Goal: Task Accomplishment & Management: Manage account settings

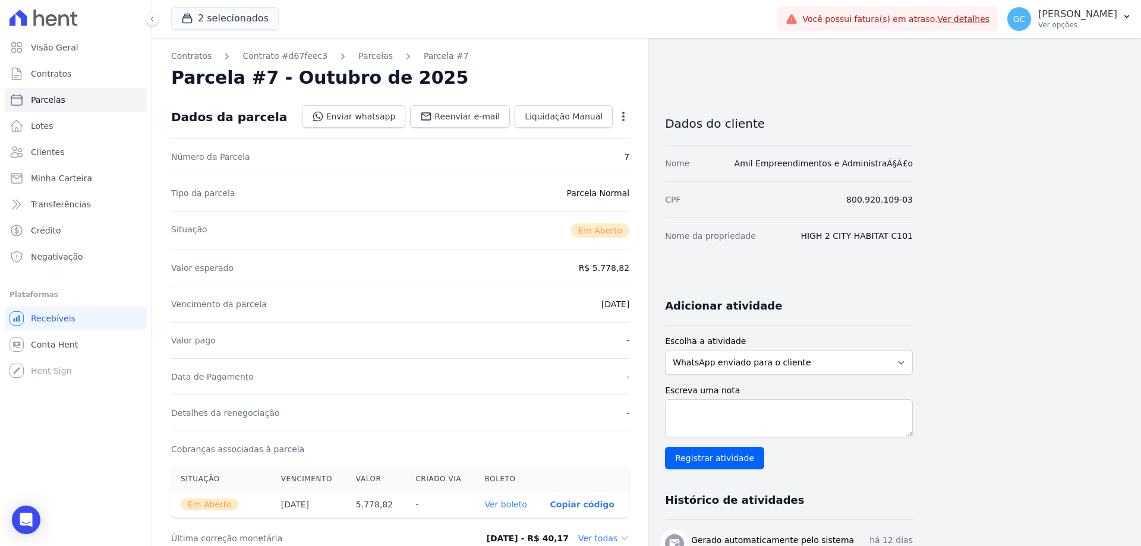
scroll to position [238, 0]
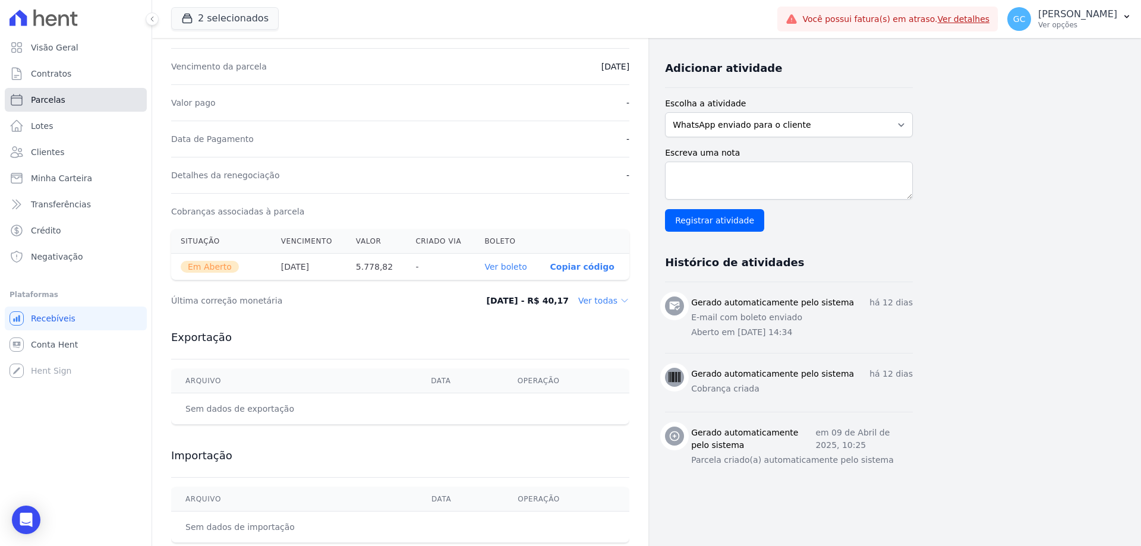
click at [59, 103] on span "Parcelas" at bounding box center [48, 100] width 34 height 12
select select
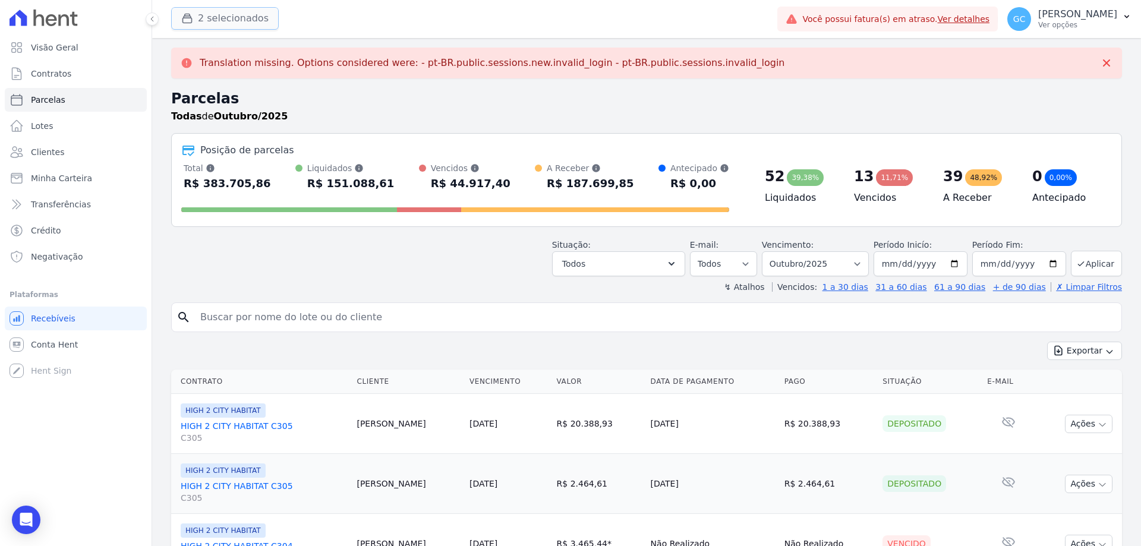
click at [219, 18] on button "2 selecionados" at bounding box center [225, 18] width 108 height 23
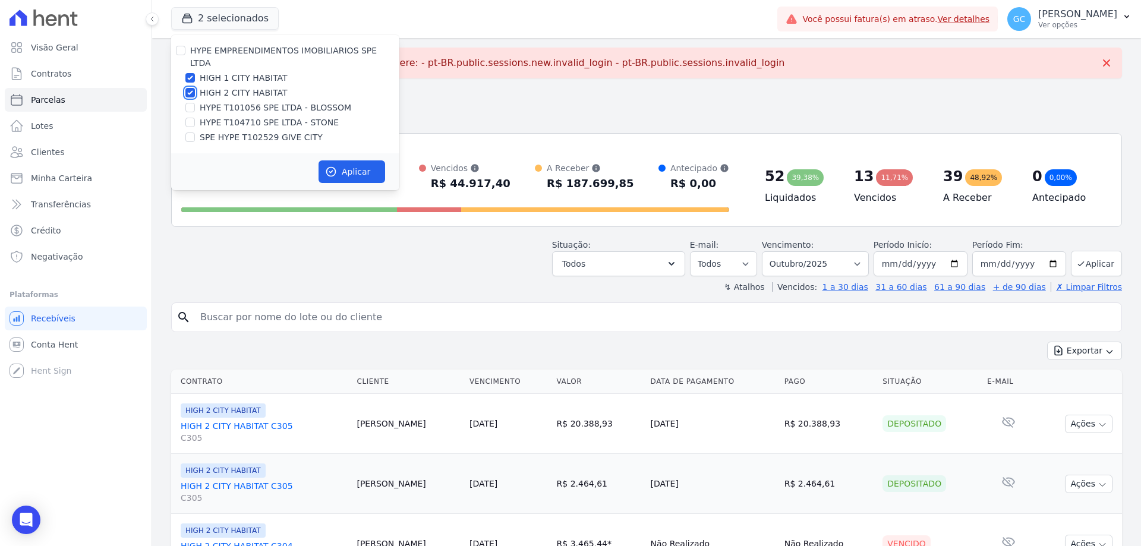
click at [190, 88] on input "HIGH 2 CITY HABITAT" at bounding box center [190, 93] width 10 height 10
checkbox input "false"
click at [187, 73] on input "HIGH 1 CITY HABITAT" at bounding box center [190, 78] width 10 height 10
checkbox input "false"
click at [192, 132] on input "SPE HYPE T102529 GIVE CITY" at bounding box center [190, 137] width 10 height 10
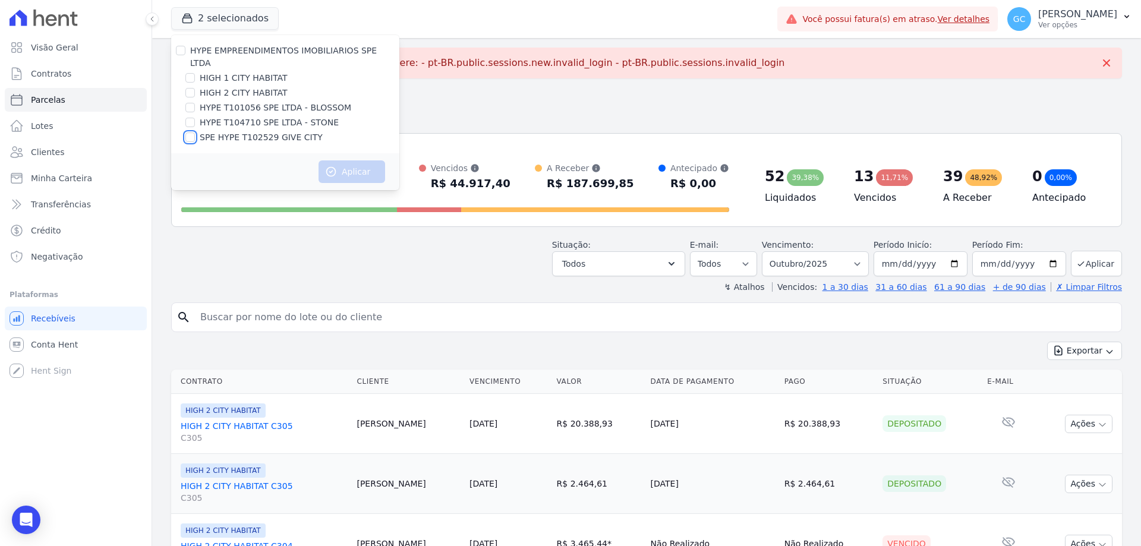
checkbox input "true"
click at [348, 160] on button "Aplicar" at bounding box center [351, 171] width 67 height 23
select select
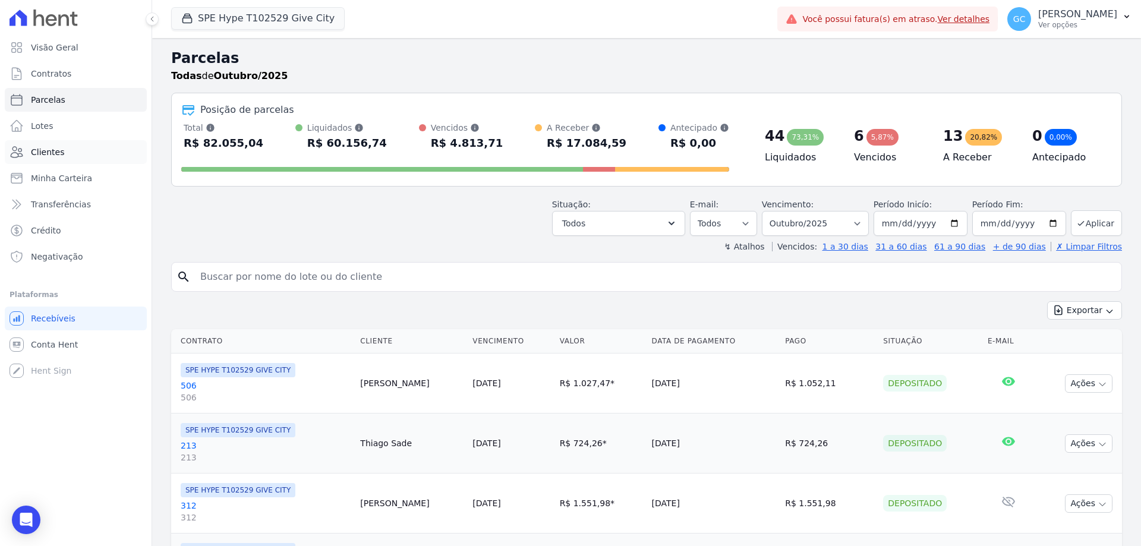
click at [49, 152] on span "Clientes" at bounding box center [47, 152] width 33 height 12
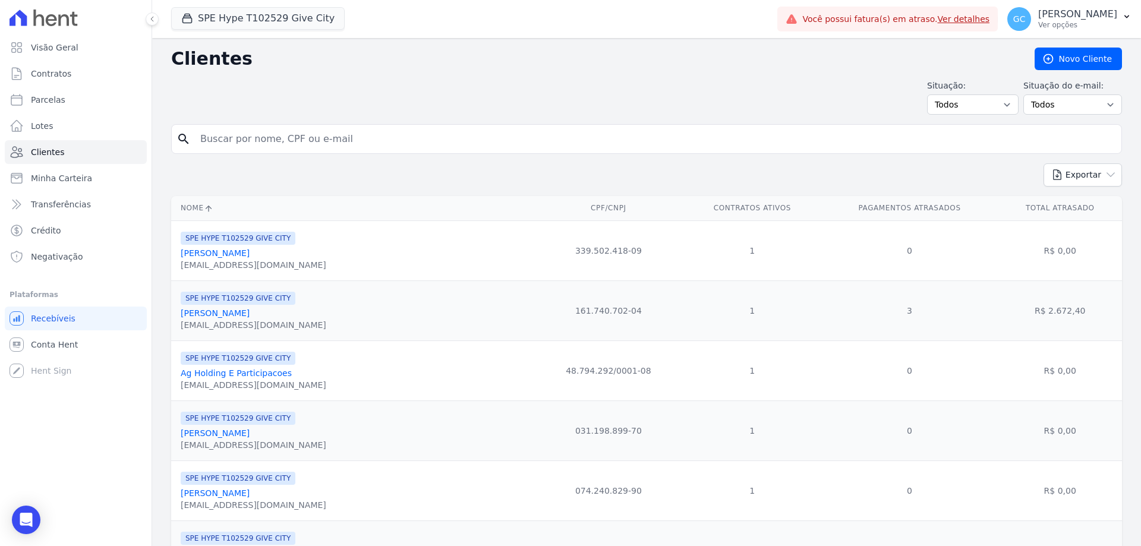
click at [244, 141] on input "search" at bounding box center [654, 139] width 923 height 24
paste input "[PERSON_NAME]"
type input "[PERSON_NAME]"
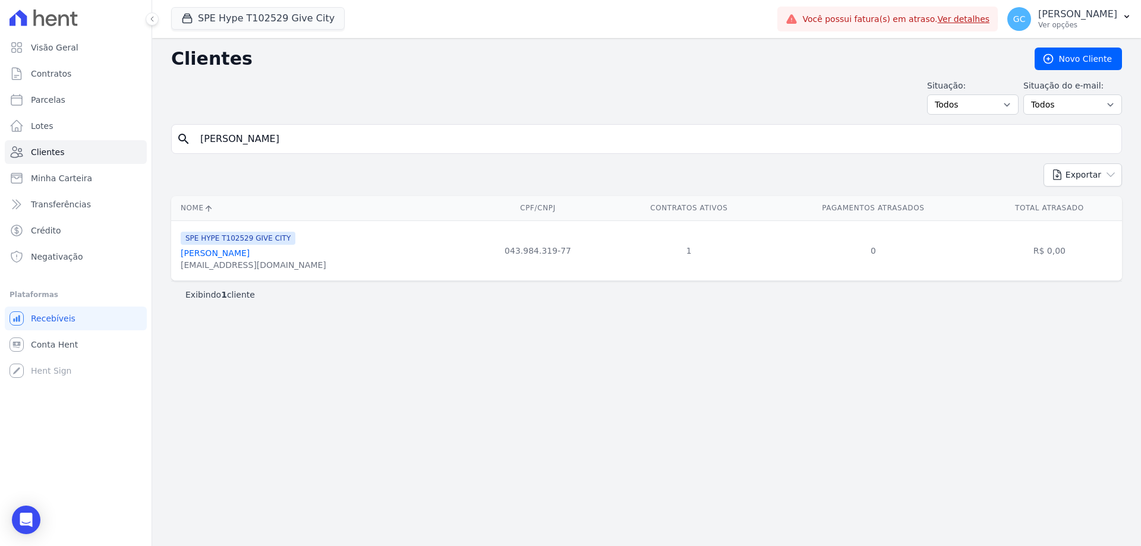
click at [248, 254] on link "[PERSON_NAME]" at bounding box center [215, 253] width 69 height 10
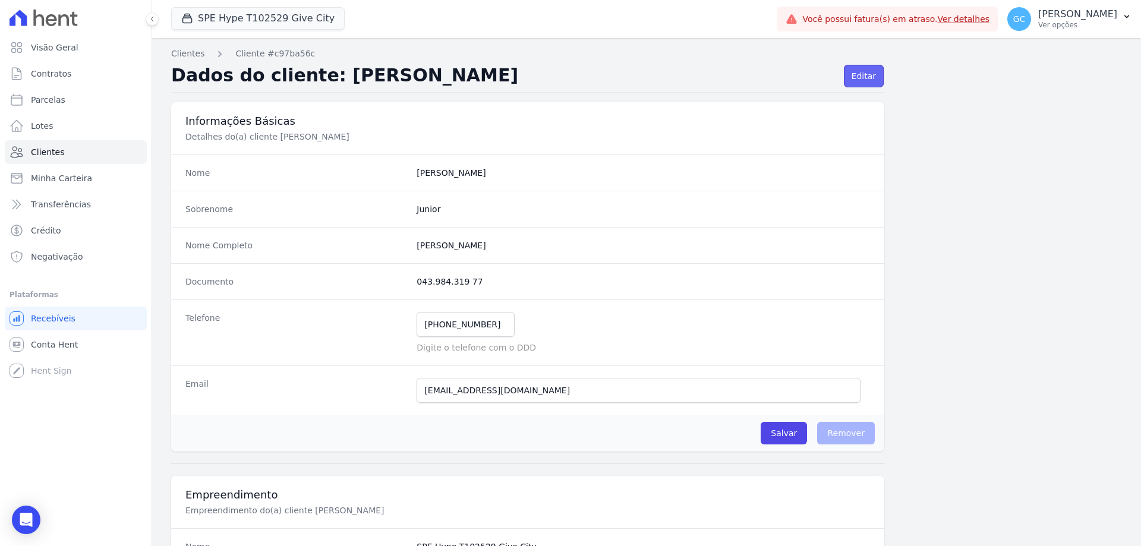
click at [862, 71] on link "Editar" at bounding box center [864, 76] width 40 height 23
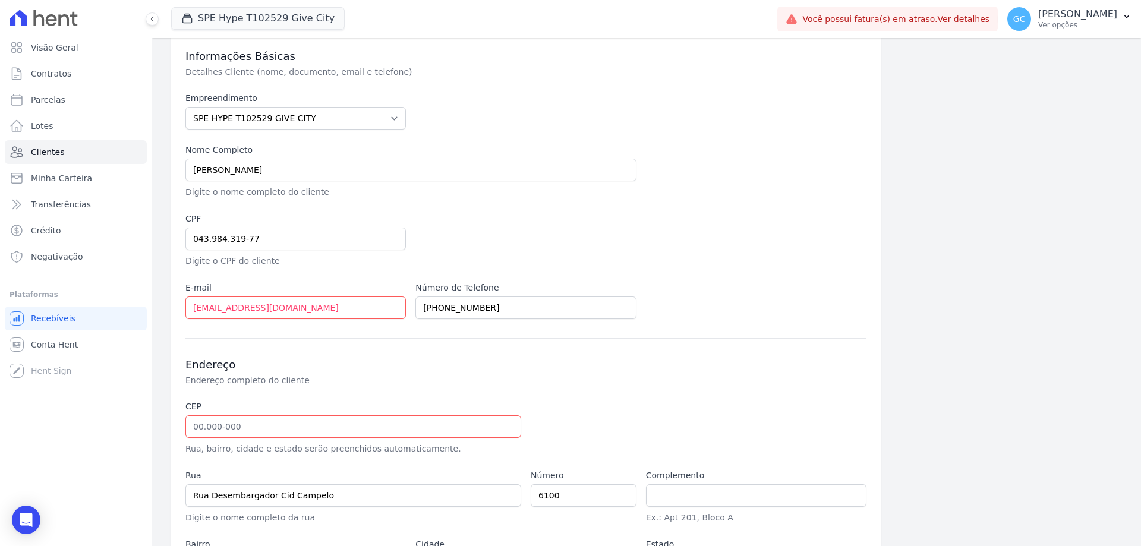
scroll to position [163, 0]
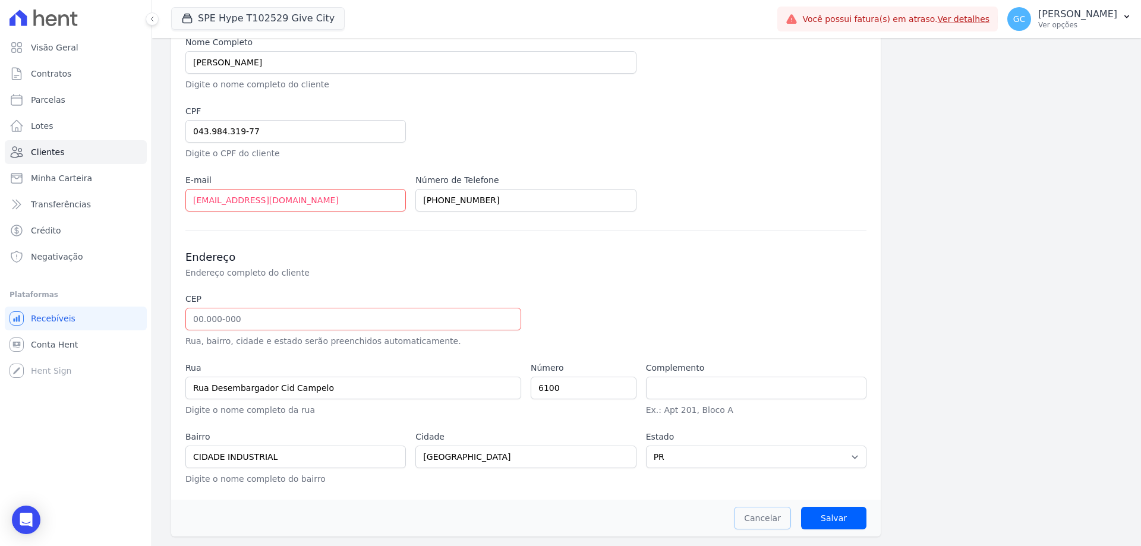
click at [764, 522] on link "Cancelar" at bounding box center [762, 518] width 57 height 23
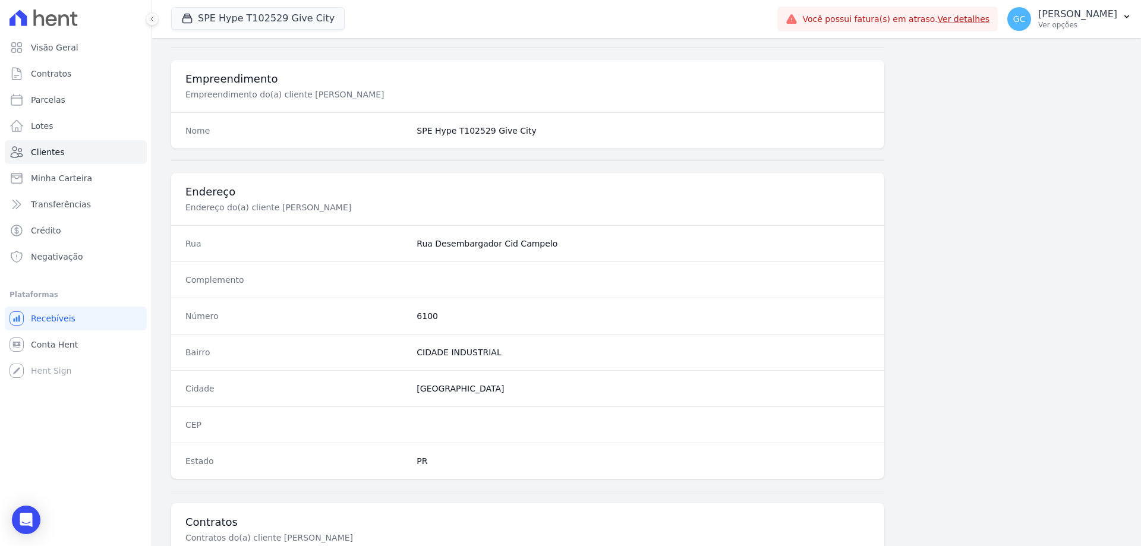
scroll to position [566, 0]
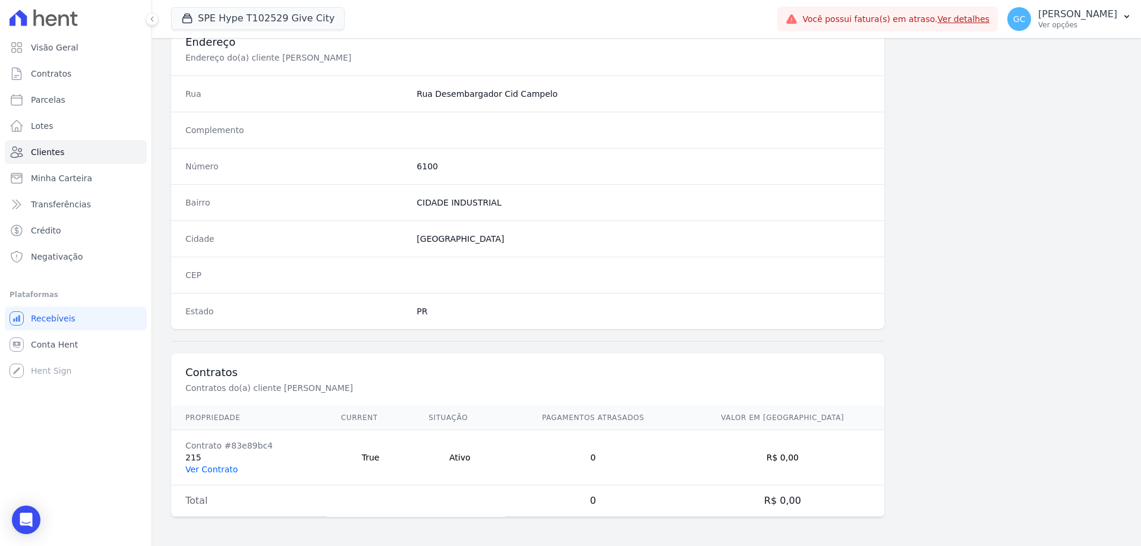
click at [213, 467] on link "Ver Contrato" at bounding box center [211, 470] width 52 height 10
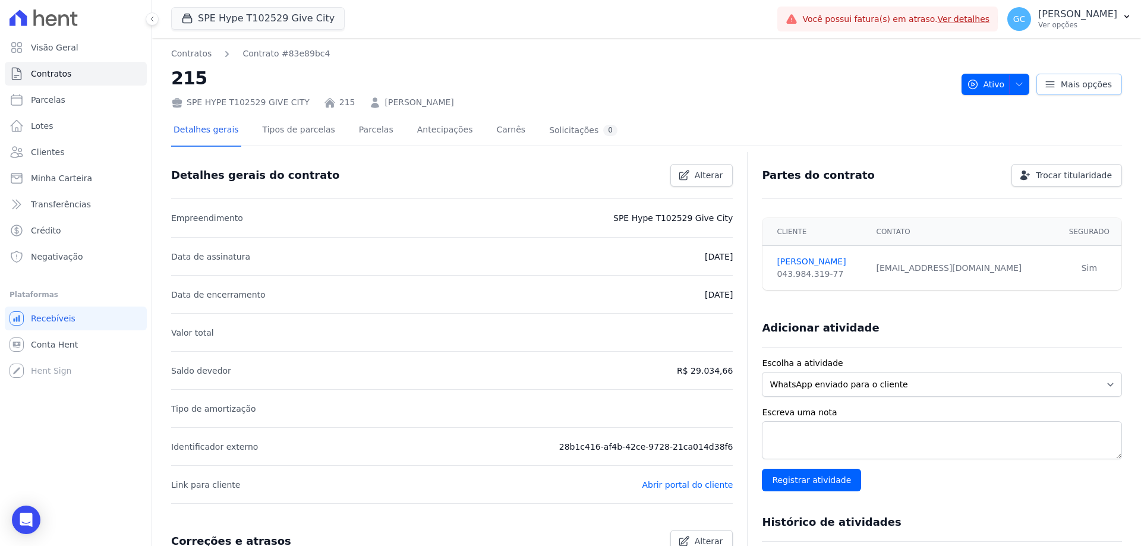
click at [1069, 85] on span "Mais opções" at bounding box center [1085, 84] width 51 height 12
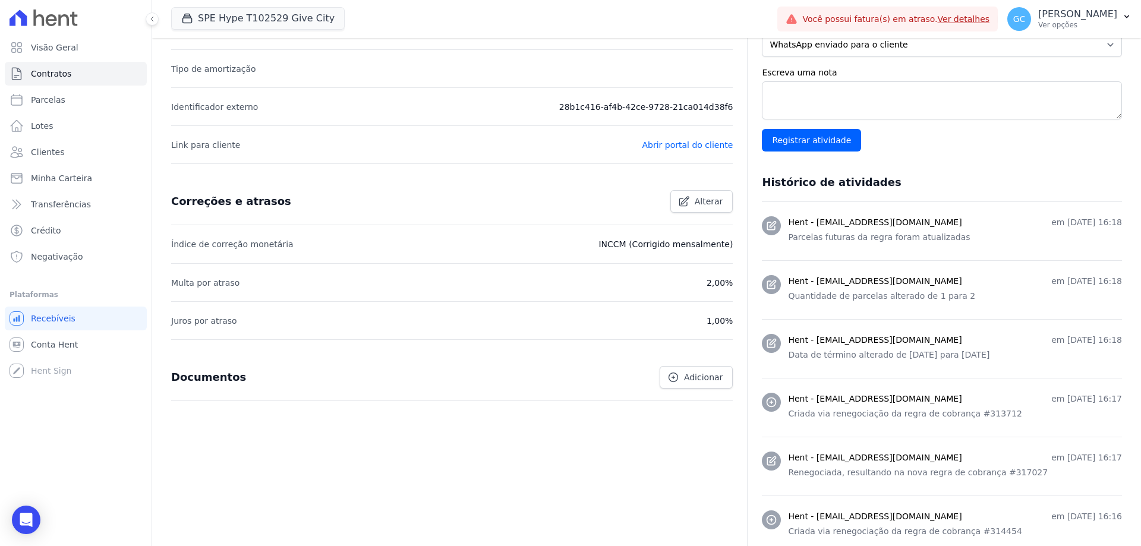
scroll to position [356, 0]
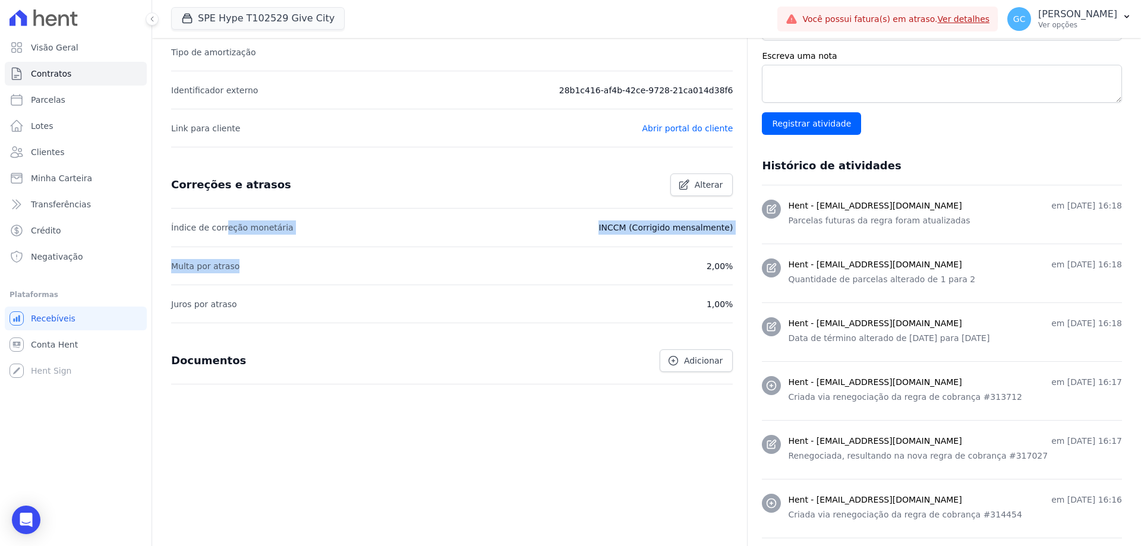
drag, startPoint x: 222, startPoint y: 227, endPoint x: 366, endPoint y: 280, distance: 153.4
click at [366, 280] on ul "Índice de correção monetária INCCM (Corrigido mensalmente) Multa por atraso 2,0…" at bounding box center [451, 266] width 561 height 114
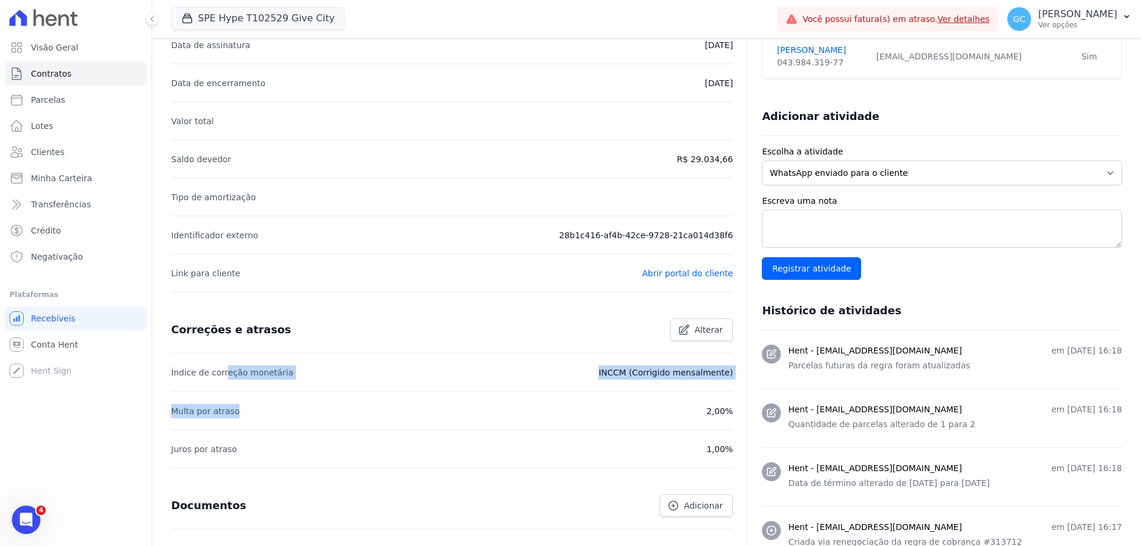
scroll to position [0, 0]
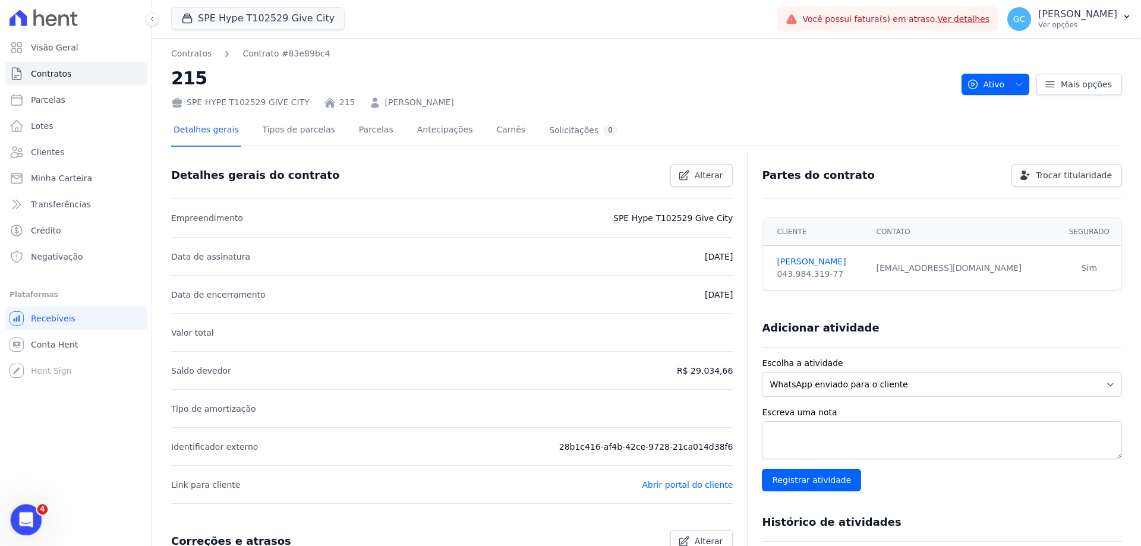
click at [31, 518] on icon "Abertura do Messenger da Intercom" at bounding box center [25, 518] width 20 height 20
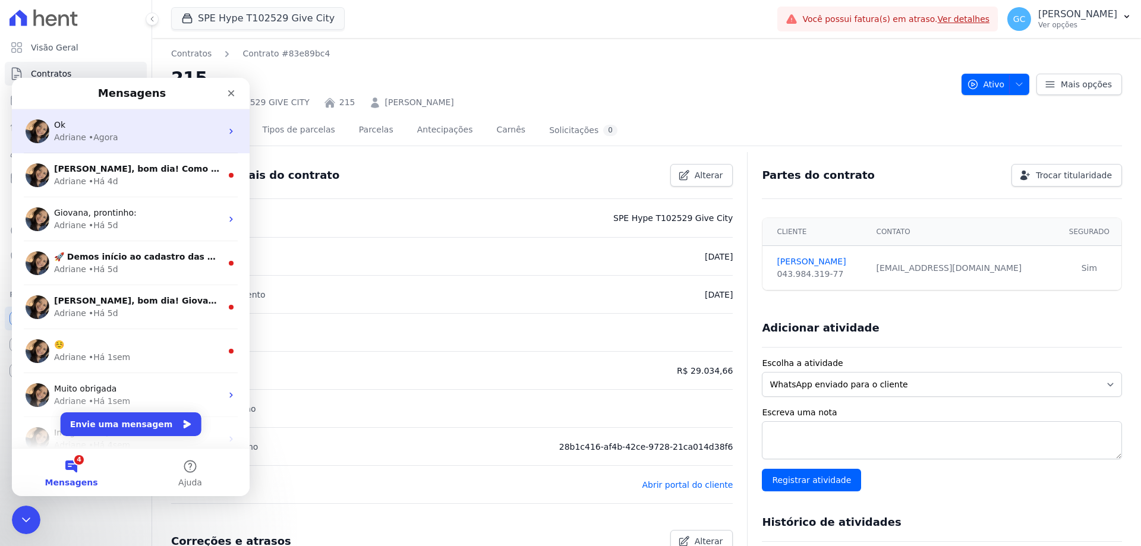
click at [140, 143] on div "Adriane • Agora" at bounding box center [138, 137] width 168 height 12
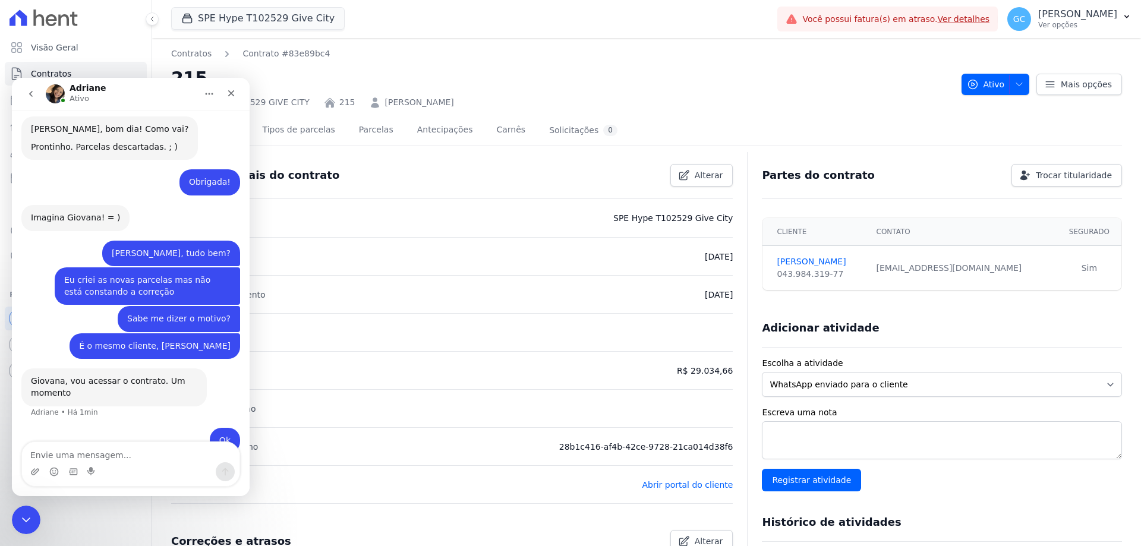
scroll to position [241, 0]
click at [25, 516] on icon "Encerramento do Messenger da Intercom" at bounding box center [24, 518] width 14 height 14
